Goal: Transaction & Acquisition: Purchase product/service

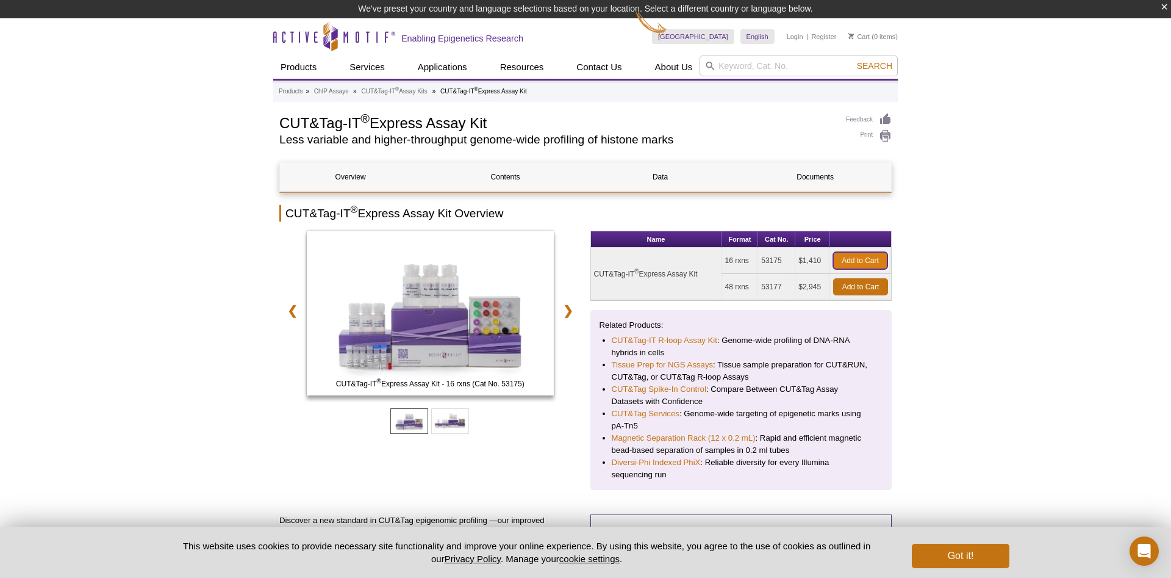
click at [854, 258] on link "Add to Cart" at bounding box center [860, 260] width 54 height 17
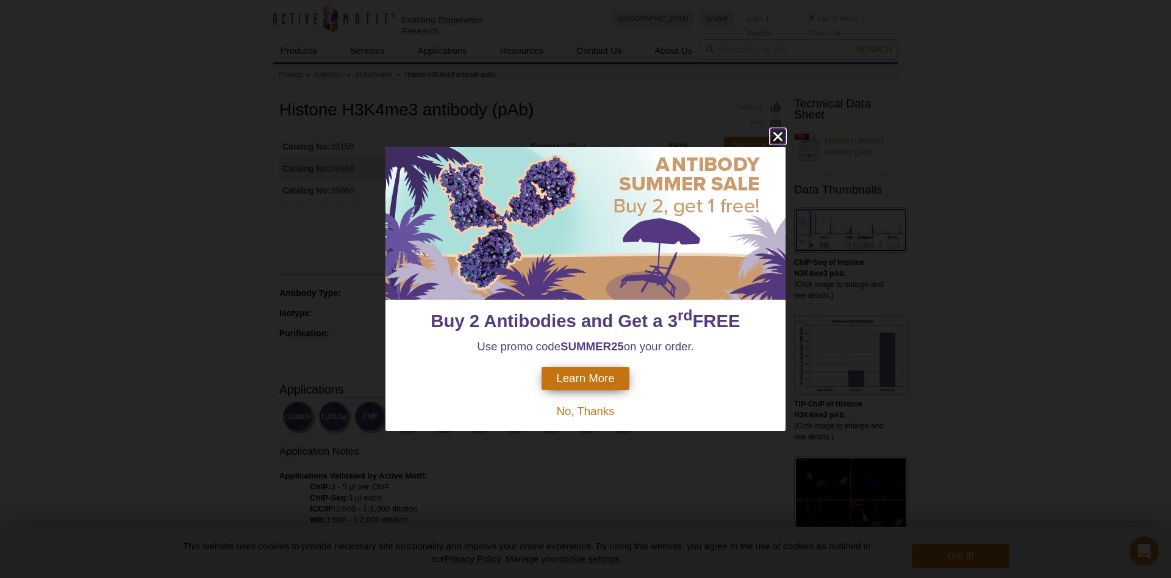
click at [778, 135] on icon "close" at bounding box center [777, 136] width 9 height 9
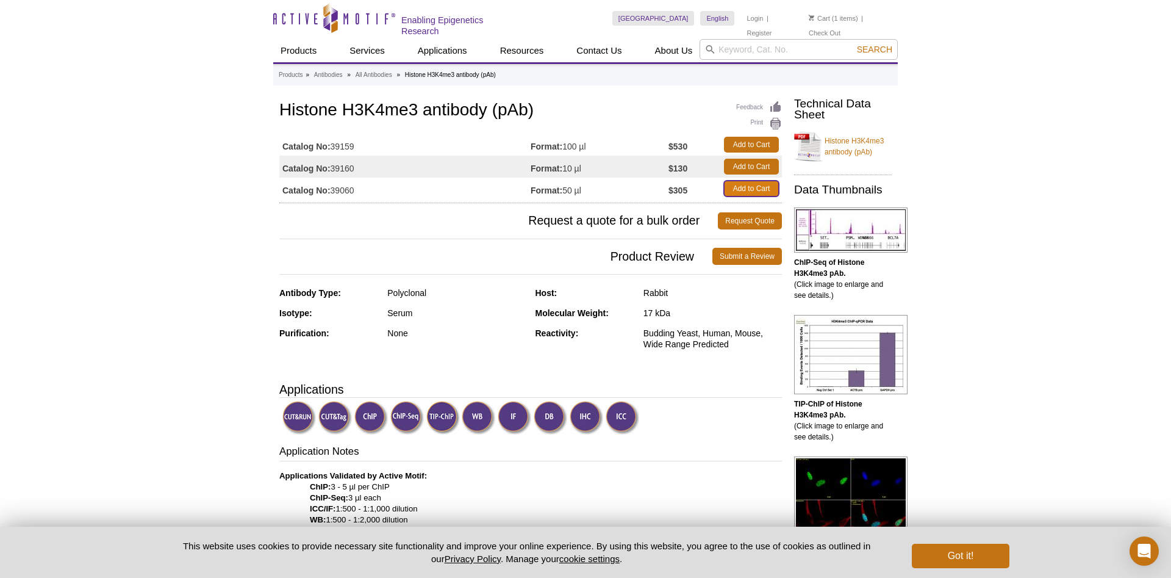
click at [732, 185] on link "Add to Cart" at bounding box center [751, 189] width 55 height 16
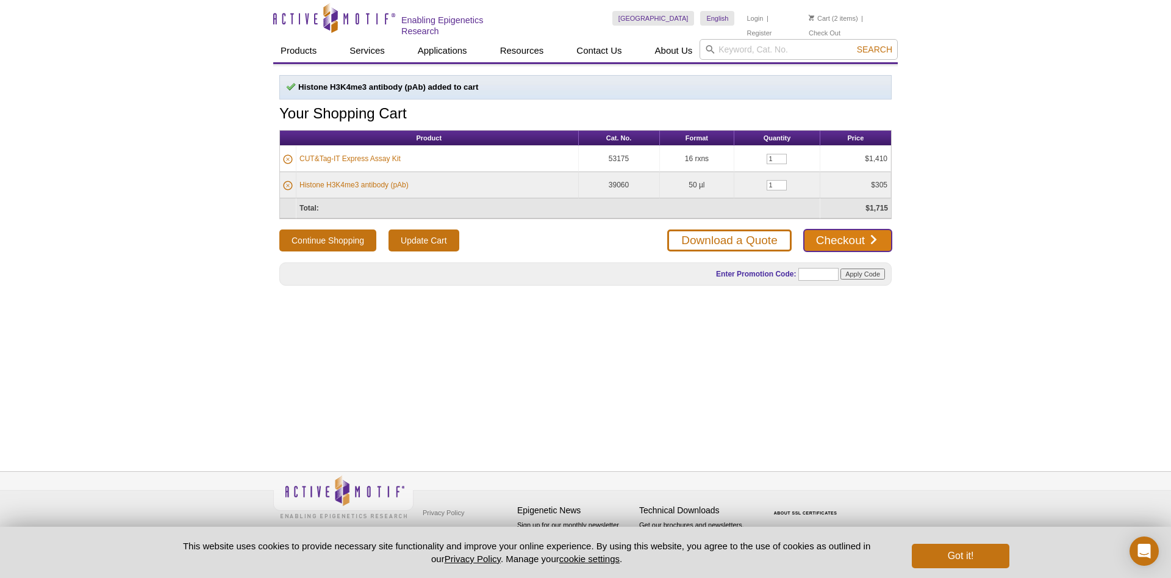
click at [841, 235] on link "Checkout" at bounding box center [848, 240] width 88 height 22
